Goal: Share content: Share content

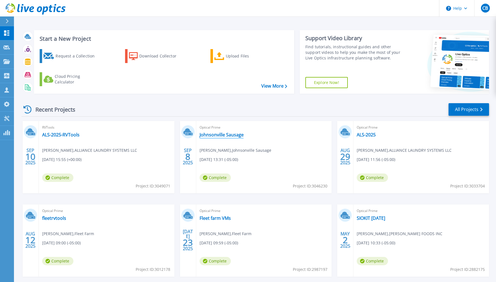
click at [224, 136] on link "Johnsonville Sausage" at bounding box center [221, 135] width 44 height 6
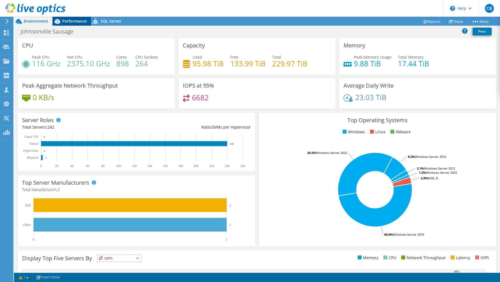
click at [78, 23] on span "Performance" at bounding box center [74, 20] width 25 height 5
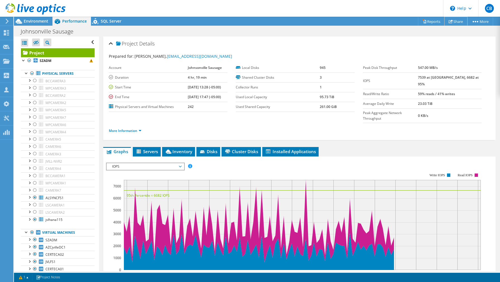
click at [453, 23] on link "Share" at bounding box center [455, 21] width 23 height 9
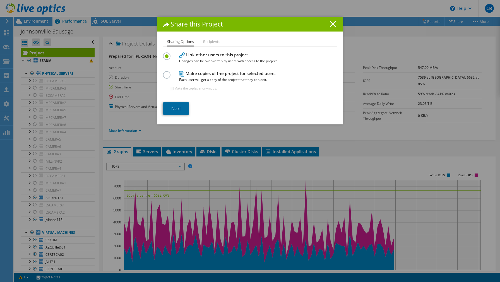
click at [176, 110] on link "Next" at bounding box center [176, 108] width 26 height 12
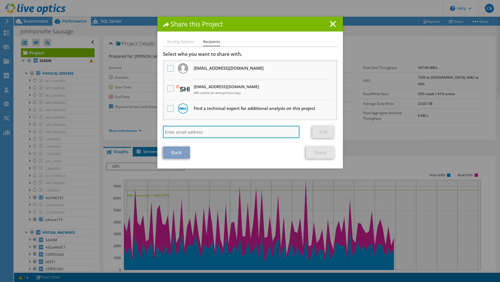
click at [191, 131] on input "search" at bounding box center [231, 132] width 137 height 12
type input "[EMAIL_ADDRESS][DOMAIN_NAME]"
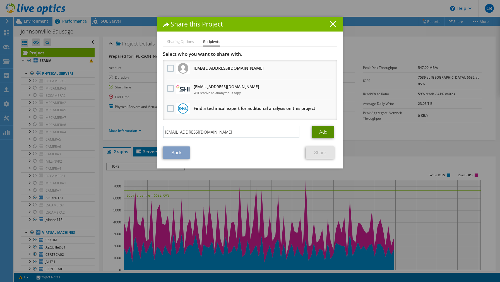
click at [323, 133] on link "Add" at bounding box center [323, 132] width 22 height 12
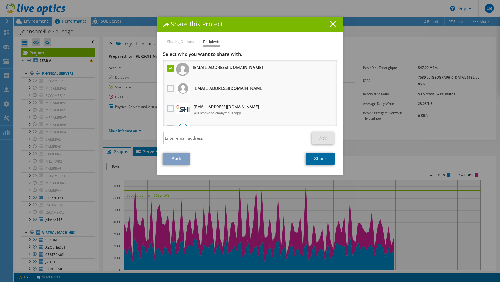
click at [315, 159] on link "Share" at bounding box center [320, 159] width 29 height 12
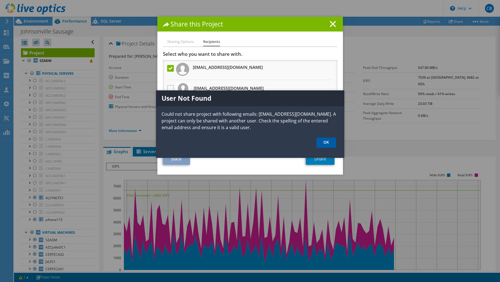
click at [323, 145] on link "OK" at bounding box center [326, 143] width 20 height 10
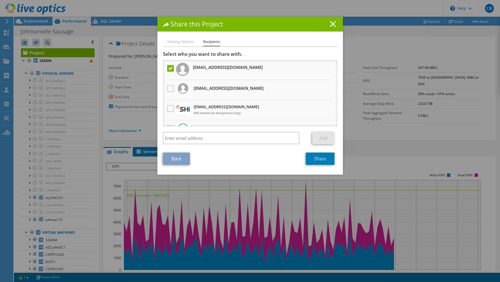
click at [330, 25] on line at bounding box center [333, 24] width 6 height 6
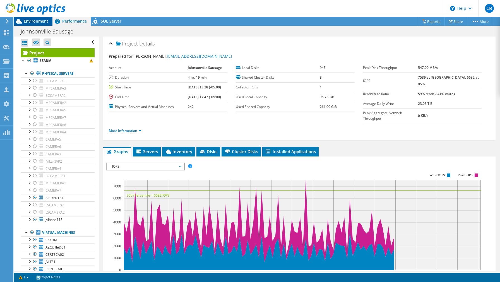
click at [28, 20] on span "Environment" at bounding box center [36, 20] width 25 height 5
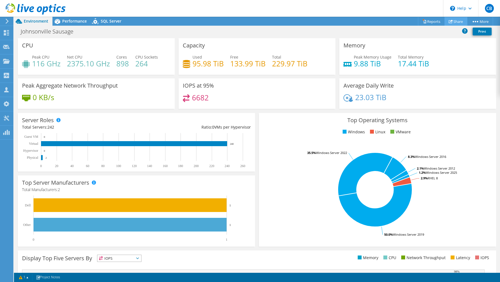
click at [455, 22] on link "Share" at bounding box center [455, 21] width 23 height 9
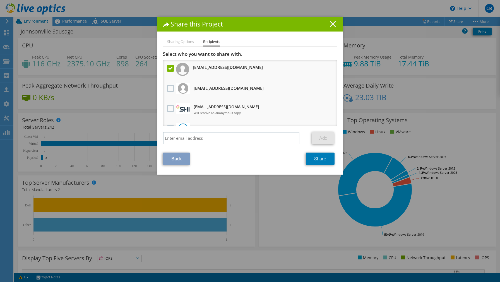
click at [331, 23] on icon at bounding box center [333, 24] width 6 height 6
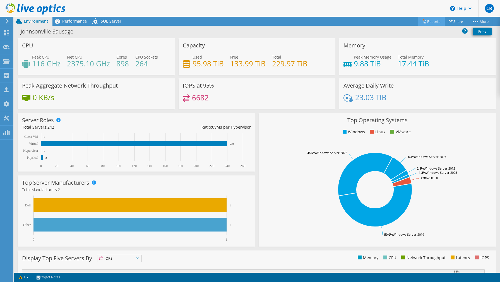
click at [422, 23] on div "This project has been archived. No changes can be made, and graphs and summary …" at bounding box center [257, 149] width 486 height 265
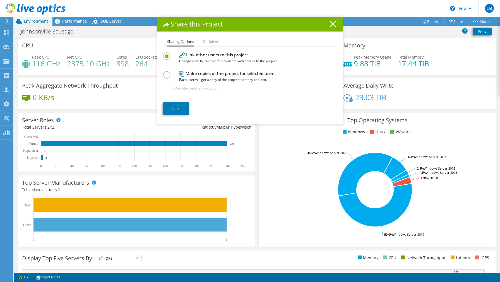
drag, startPoint x: 329, startPoint y: 24, endPoint x: 366, endPoint y: 23, distance: 37.1
click at [330, 24] on icon at bounding box center [333, 24] width 6 height 6
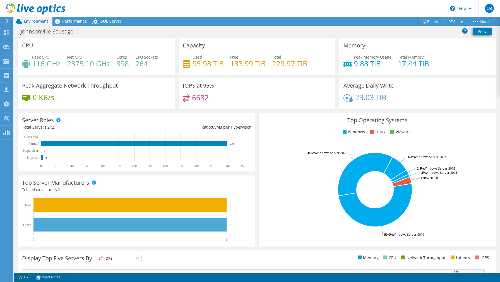
drag, startPoint x: 429, startPoint y: 24, endPoint x: 432, endPoint y: 28, distance: 4.8
click at [429, 24] on link "Reports" at bounding box center [431, 21] width 27 height 9
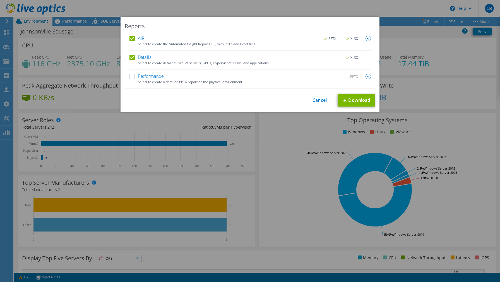
click at [143, 76] on label "Performance" at bounding box center [146, 77] width 34 height 6
click at [0, 0] on input "Performance" at bounding box center [0, 0] width 0 height 0
click at [138, 38] on label "AIR" at bounding box center [136, 39] width 15 height 6
click at [0, 0] on input "AIR" at bounding box center [0, 0] width 0 height 0
click at [358, 102] on link "Download" at bounding box center [356, 100] width 37 height 13
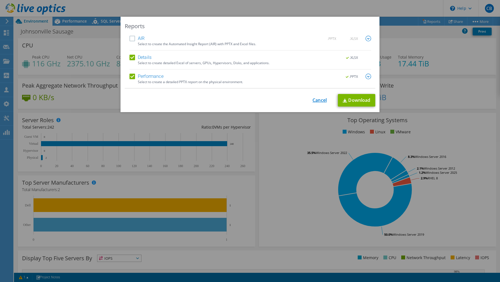
click at [312, 100] on link "Cancel" at bounding box center [319, 100] width 14 height 5
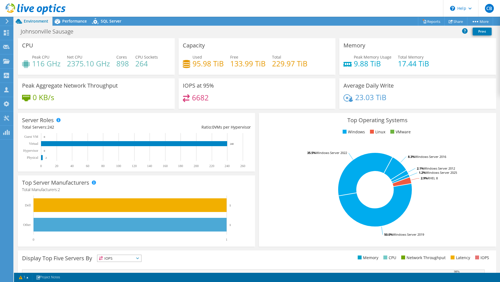
click at [25, 11] on use at bounding box center [36, 8] width 60 height 11
